Goal: Transaction & Acquisition: Purchase product/service

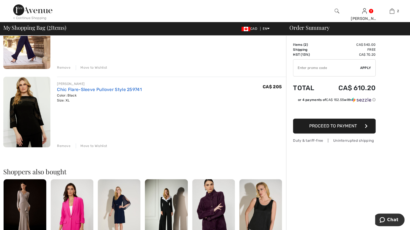
click at [69, 87] on link "Chic Flare-Sleeve Pullover Style 259741" at bounding box center [99, 89] width 85 height 5
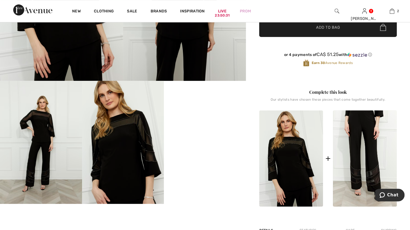
scroll to position [193, 0]
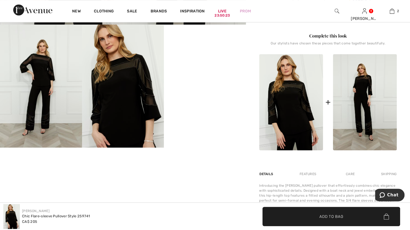
click at [360, 88] on img at bounding box center [365, 102] width 64 height 96
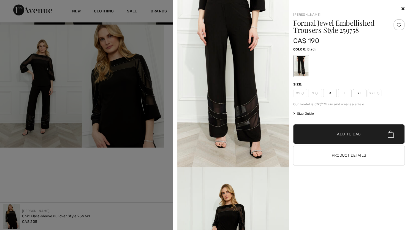
click at [357, 92] on span "XL" at bounding box center [360, 93] width 14 height 8
click at [347, 129] on span "✔ Added to Bag Add to Bag" at bounding box center [348, 133] width 111 height 19
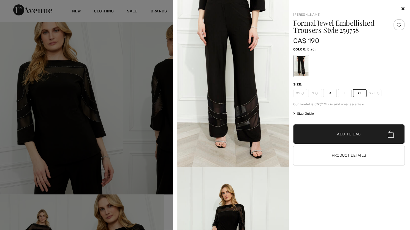
scroll to position [0, 0]
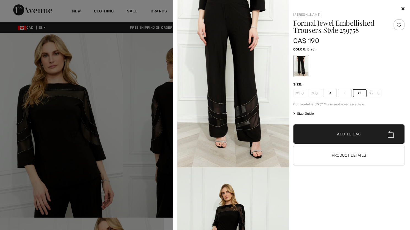
click at [353, 130] on span "✔ Added to Bag Add to Bag" at bounding box center [348, 133] width 111 height 19
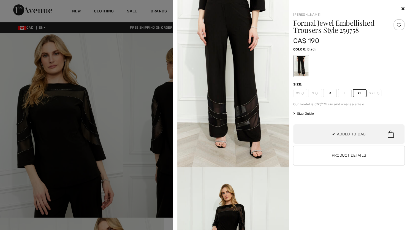
click at [402, 7] on icon at bounding box center [402, 8] width 3 height 4
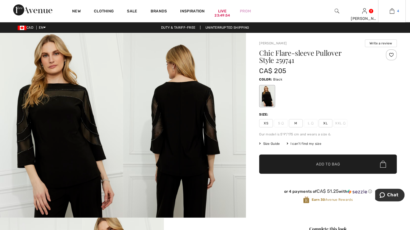
click at [392, 12] on img at bounding box center [391, 11] width 5 height 7
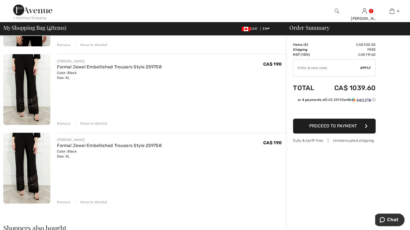
scroll to position [193, 0]
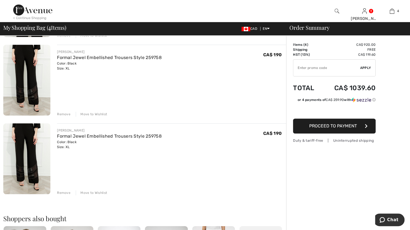
click at [62, 192] on div "Remove" at bounding box center [63, 192] width 13 height 5
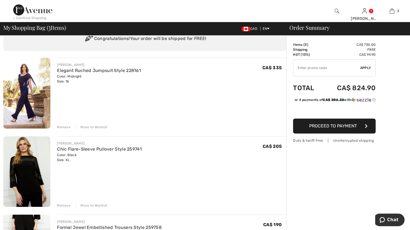
scroll to position [0, 0]
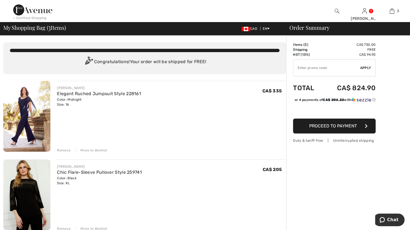
drag, startPoint x: 64, startPoint y: 149, endPoint x: 68, endPoint y: 149, distance: 4.4
click at [64, 149] on div "Remove" at bounding box center [63, 150] width 13 height 5
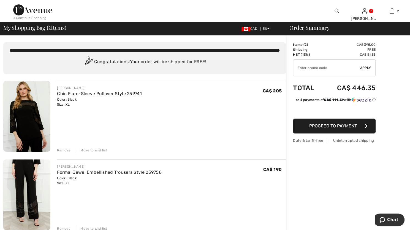
click at [326, 126] on span "Proceed to Payment" at bounding box center [333, 125] width 48 height 5
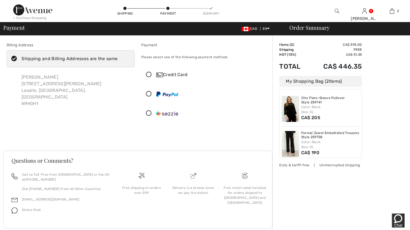
click at [150, 93] on icon at bounding box center [148, 94] width 15 height 6
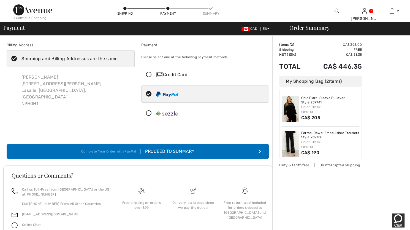
click at [163, 148] on div "Proceed to Summary" at bounding box center [168, 151] width 54 height 7
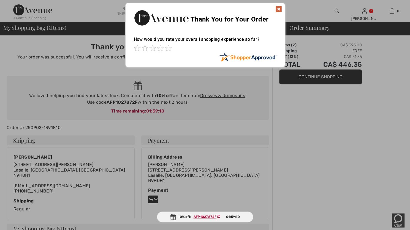
click at [279, 6] on img at bounding box center [278, 9] width 7 height 7
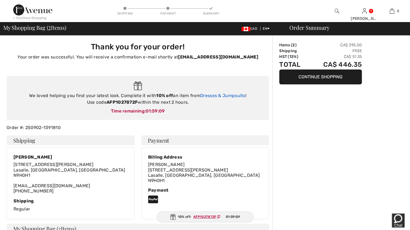
click at [227, 94] on link "Dresses & Jumpsuits" at bounding box center [222, 95] width 45 height 5
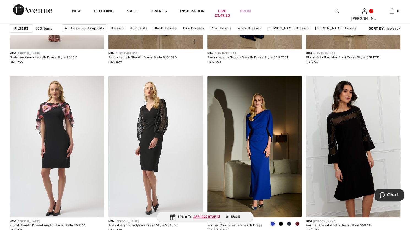
scroll to position [2449, 0]
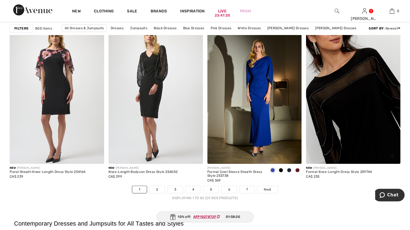
click at [346, 109] on img at bounding box center [353, 92] width 94 height 141
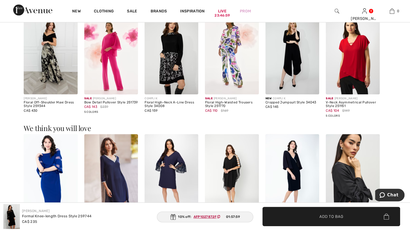
scroll to position [385, 0]
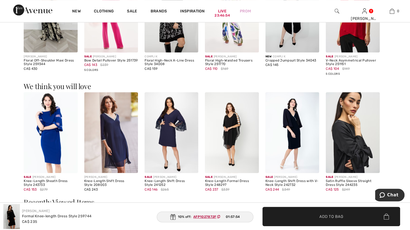
click at [50, 122] on img at bounding box center [51, 132] width 54 height 81
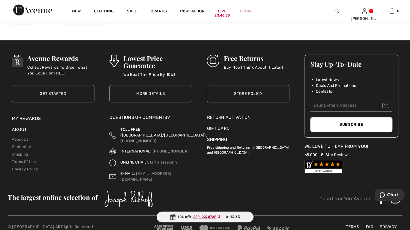
scroll to position [2532, 0]
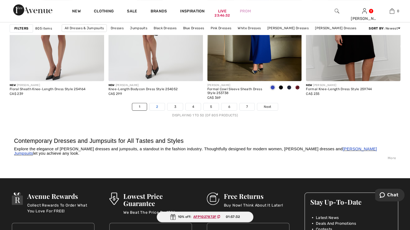
click at [160, 105] on link "2" at bounding box center [156, 106] width 15 height 7
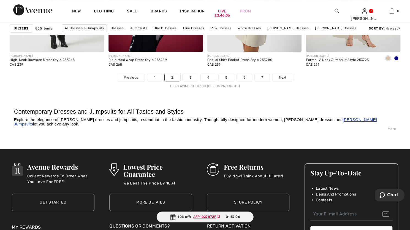
scroll to position [2587, 0]
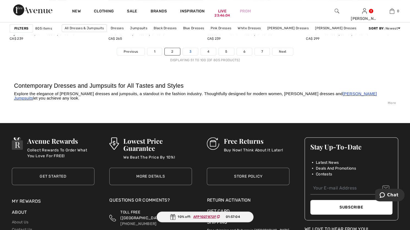
click at [192, 49] on link "3" at bounding box center [190, 51] width 15 height 7
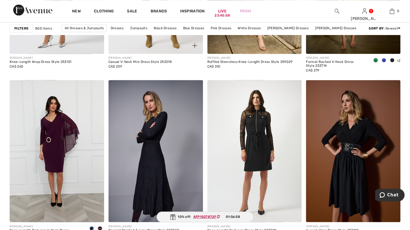
scroll to position [550, 0]
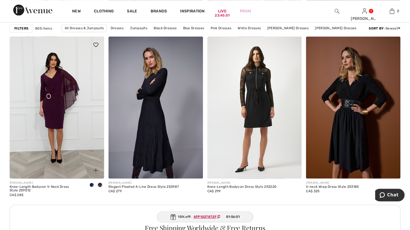
click at [91, 184] on span at bounding box center [91, 184] width 4 height 4
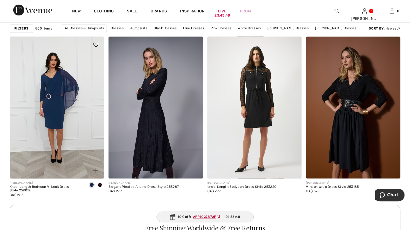
click at [100, 182] on span at bounding box center [100, 184] width 4 height 4
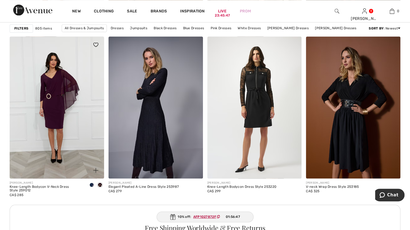
click at [92, 183] on span at bounding box center [91, 184] width 4 height 4
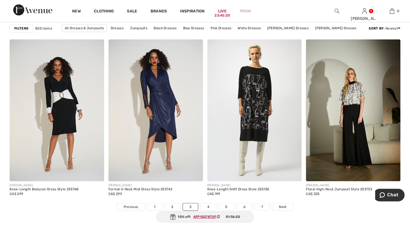
scroll to position [2449, 0]
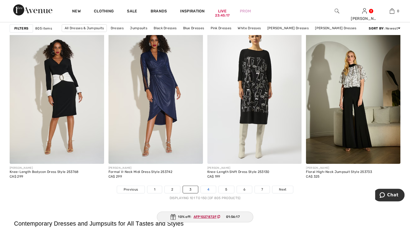
click at [207, 188] on link "4" at bounding box center [208, 188] width 15 height 7
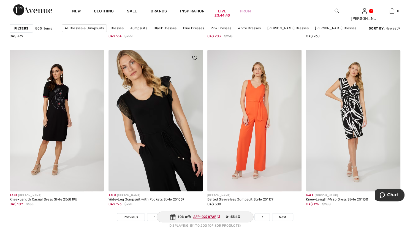
scroll to position [2504, 0]
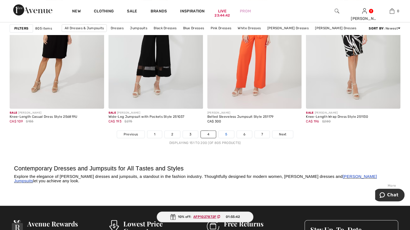
click at [227, 132] on link "5" at bounding box center [226, 133] width 15 height 7
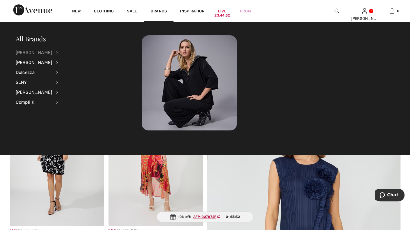
click at [42, 50] on div "[PERSON_NAME]" at bounding box center [34, 53] width 37 height 10
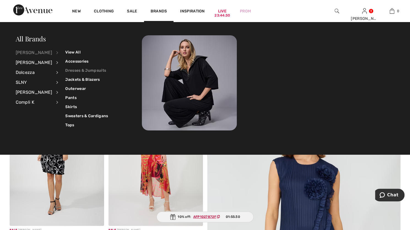
click at [68, 71] on link "Dresses & Jumpsuits" at bounding box center [86, 70] width 43 height 9
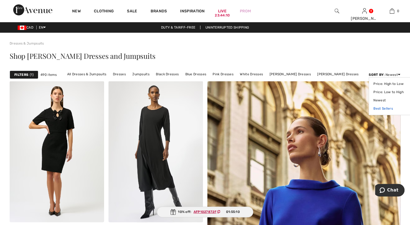
click at [379, 108] on link "Best Sellers" at bounding box center [390, 109] width 35 height 8
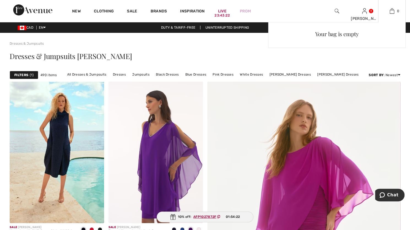
click at [397, 73] on div "Your bag is empty" at bounding box center [336, 71] width 137 height 98
click at [387, 73] on div "Your bag is empty" at bounding box center [336, 71] width 137 height 98
click at [397, 75] on div "Your bag is empty" at bounding box center [336, 71] width 137 height 98
click at [399, 74] on div "Your bag is empty" at bounding box center [336, 71] width 137 height 98
click at [382, 74] on div "Your bag is empty" at bounding box center [336, 71] width 137 height 98
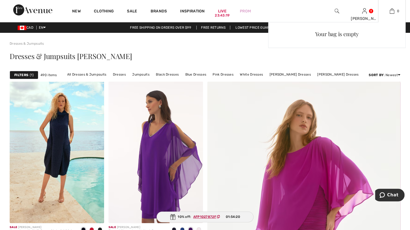
drag, startPoint x: 370, startPoint y: 72, endPoint x: 391, endPoint y: 75, distance: 21.4
click at [374, 73] on div "Your bag is empty" at bounding box center [336, 71] width 137 height 98
click at [401, 75] on div "Your bag is empty" at bounding box center [336, 71] width 137 height 98
drag, startPoint x: 402, startPoint y: 75, endPoint x: 396, endPoint y: 76, distance: 5.3
click at [400, 75] on div "Your bag is empty" at bounding box center [336, 71] width 137 height 98
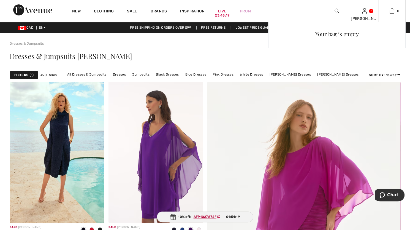
click at [378, 72] on div "Your bag is empty" at bounding box center [336, 71] width 137 height 98
drag, startPoint x: 378, startPoint y: 72, endPoint x: 255, endPoint y: 52, distance: 124.4
click at [374, 72] on div "Your bag is empty" at bounding box center [336, 71] width 137 height 98
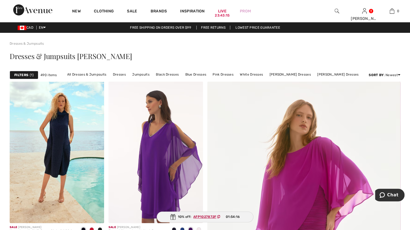
drag, startPoint x: 19, startPoint y: 75, endPoint x: 28, endPoint y: 75, distance: 8.8
click at [20, 75] on strong "Filters" at bounding box center [21, 74] width 14 height 5
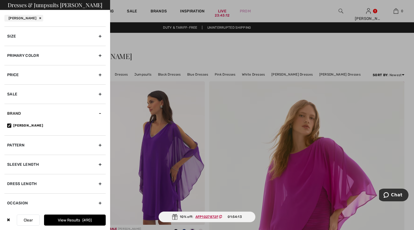
click at [28, 220] on button "Clear" at bounding box center [28, 219] width 23 height 11
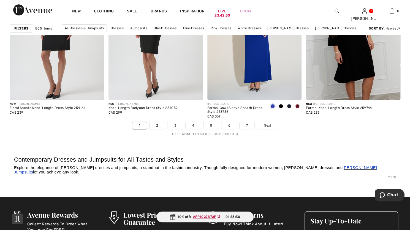
scroll to position [2532, 0]
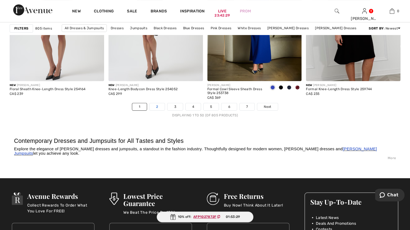
click at [160, 104] on link "2" at bounding box center [156, 106] width 15 height 7
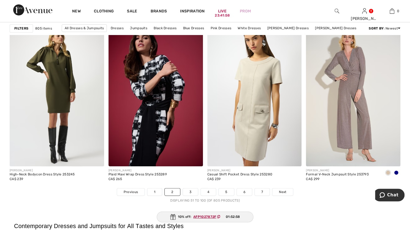
scroll to position [2449, 0]
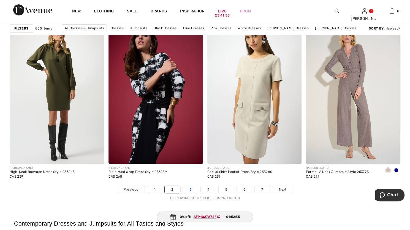
click at [192, 185] on link "3" at bounding box center [190, 188] width 15 height 7
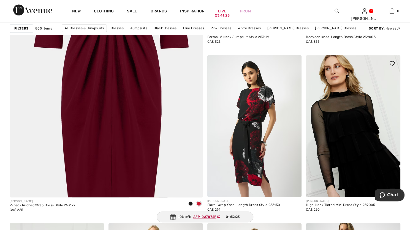
scroll to position [1348, 0]
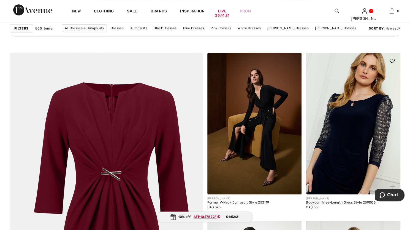
click at [348, 121] on img at bounding box center [353, 123] width 94 height 141
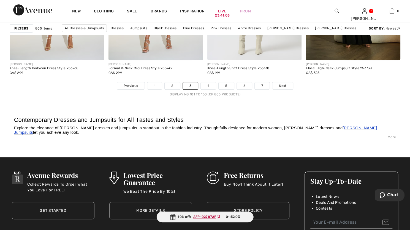
scroll to position [2559, 0]
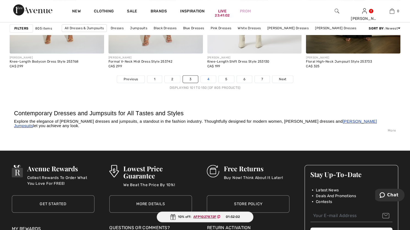
click at [211, 78] on link "4" at bounding box center [208, 78] width 15 height 7
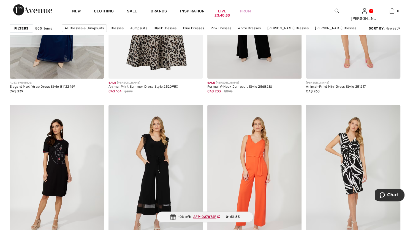
scroll to position [2449, 0]
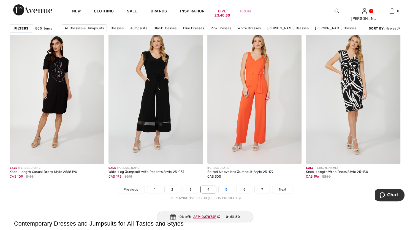
click at [227, 187] on link "5" at bounding box center [226, 188] width 15 height 7
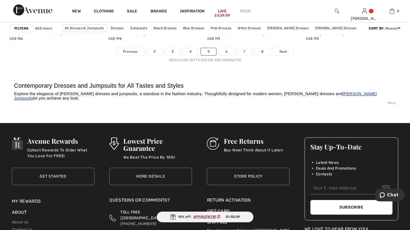
scroll to position [2504, 0]
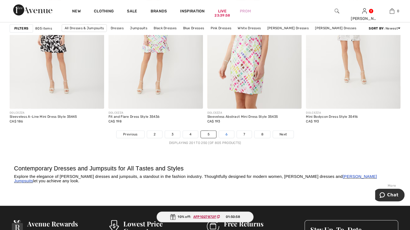
click at [224, 133] on link "6" at bounding box center [226, 133] width 15 height 7
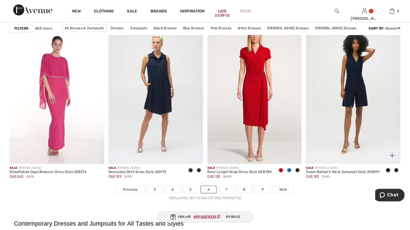
scroll to position [2532, 0]
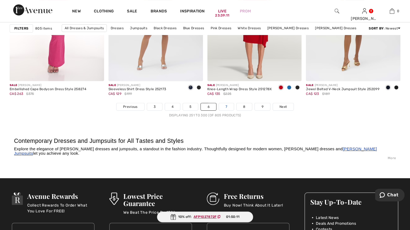
click at [227, 105] on link "7" at bounding box center [226, 106] width 15 height 7
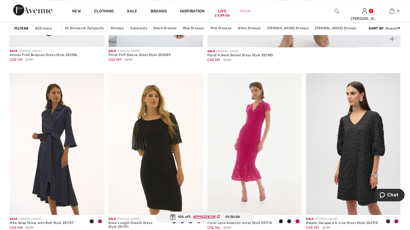
scroll to position [385, 0]
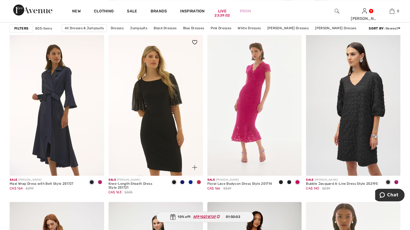
click at [190, 181] on span at bounding box center [190, 181] width 4 height 4
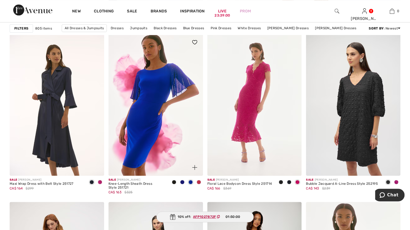
click at [182, 182] on span at bounding box center [182, 181] width 4 height 4
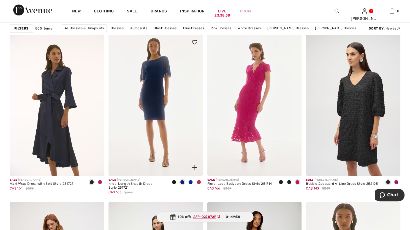
click at [164, 71] on img at bounding box center [155, 104] width 94 height 141
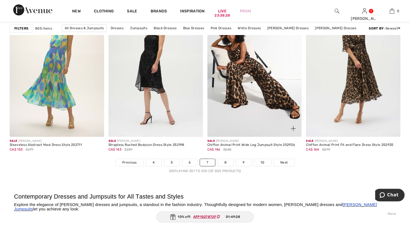
scroll to position [2532, 0]
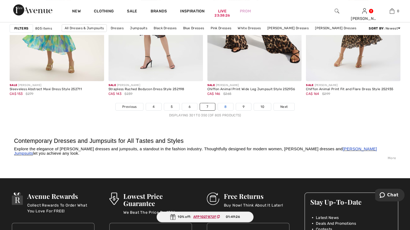
click at [224, 105] on link "8" at bounding box center [225, 106] width 15 height 7
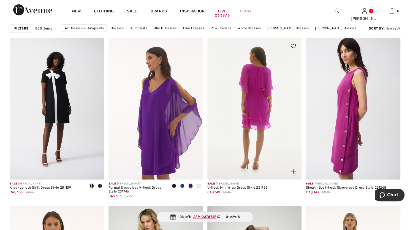
scroll to position [963, 0]
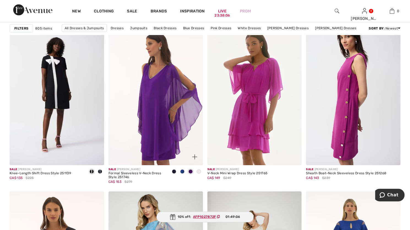
click at [174, 171] on span at bounding box center [174, 171] width 4 height 4
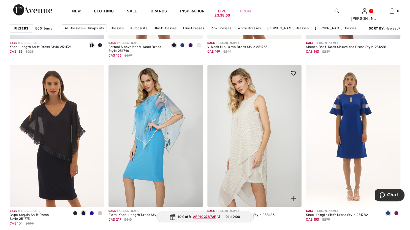
scroll to position [1128, 0]
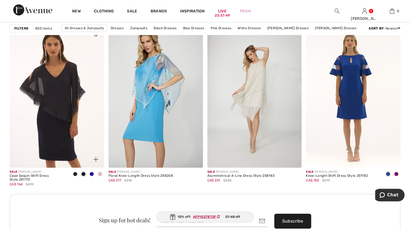
click at [84, 173] on span at bounding box center [83, 173] width 4 height 4
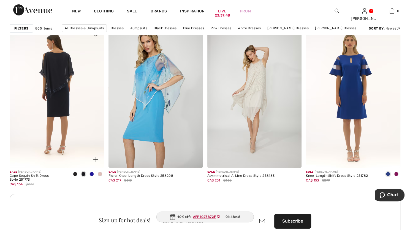
click at [74, 110] on img at bounding box center [57, 96] width 94 height 141
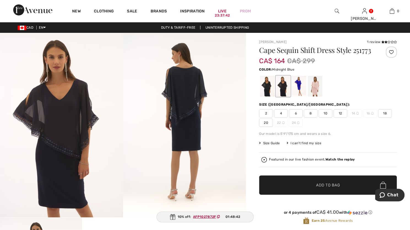
click at [60, 120] on img at bounding box center [61, 125] width 123 height 184
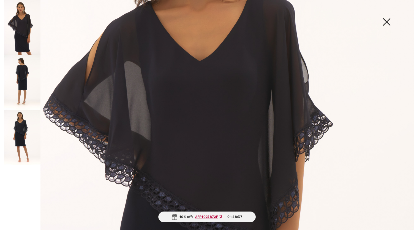
scroll to position [110, 0]
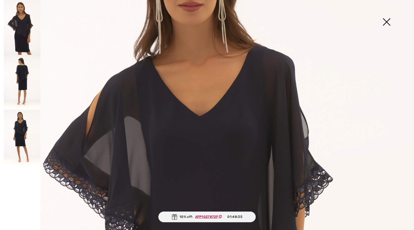
click at [20, 120] on img at bounding box center [22, 137] width 37 height 55
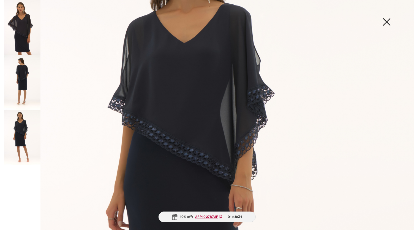
click at [26, 70] on img at bounding box center [22, 82] width 37 height 55
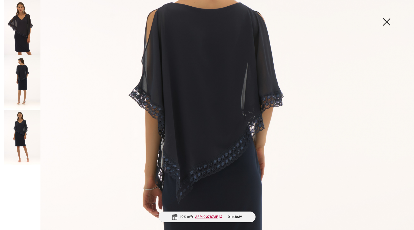
click at [24, 23] on img at bounding box center [22, 27] width 37 height 55
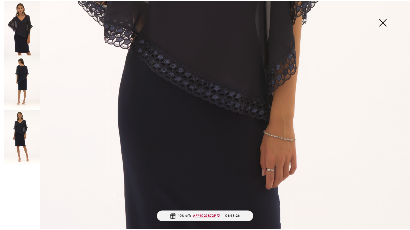
scroll to position [384, 0]
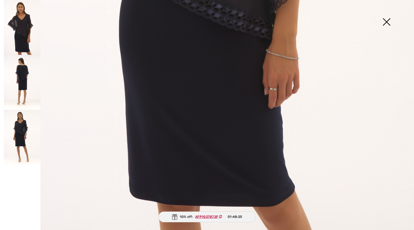
click at [391, 24] on img at bounding box center [387, 22] width 28 height 28
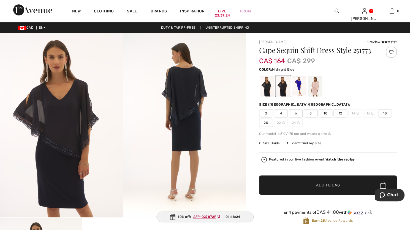
scroll to position [378, 0]
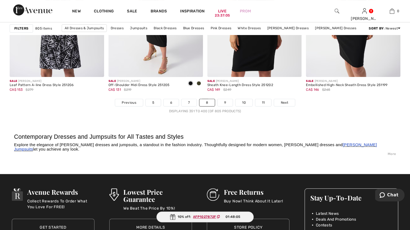
scroll to position [2559, 0]
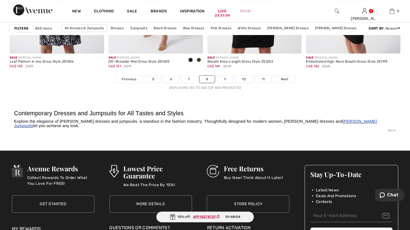
click at [225, 79] on link "9" at bounding box center [224, 78] width 15 height 7
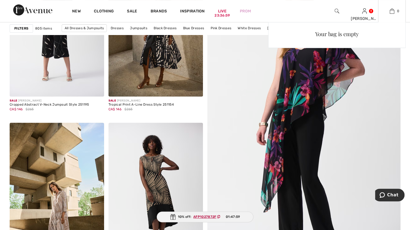
scroll to position [83, 0]
